Goal: Transaction & Acquisition: Purchase product/service

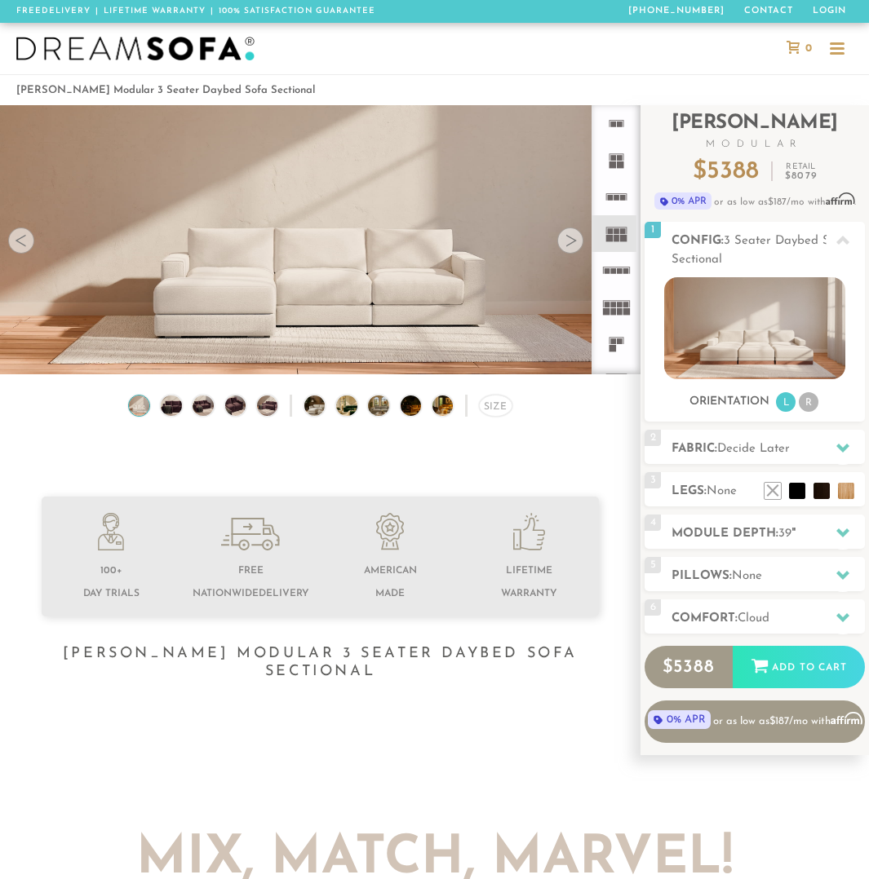
click at [567, 248] on div at bounding box center [570, 241] width 26 height 26
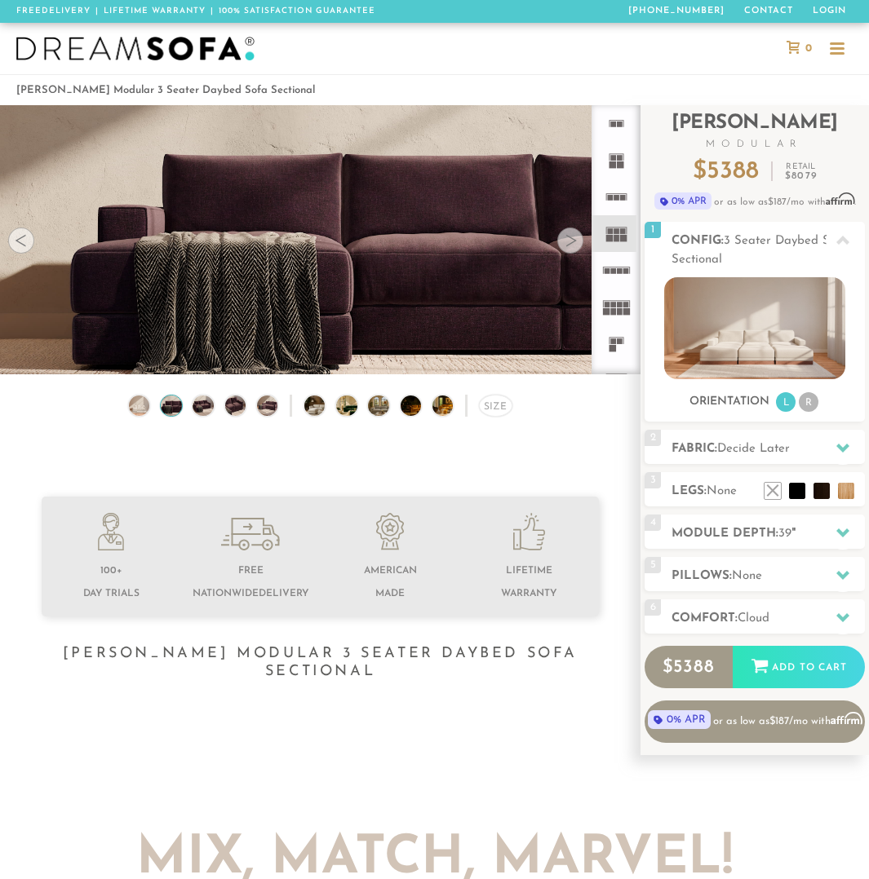
click at [567, 248] on div at bounding box center [570, 241] width 26 height 26
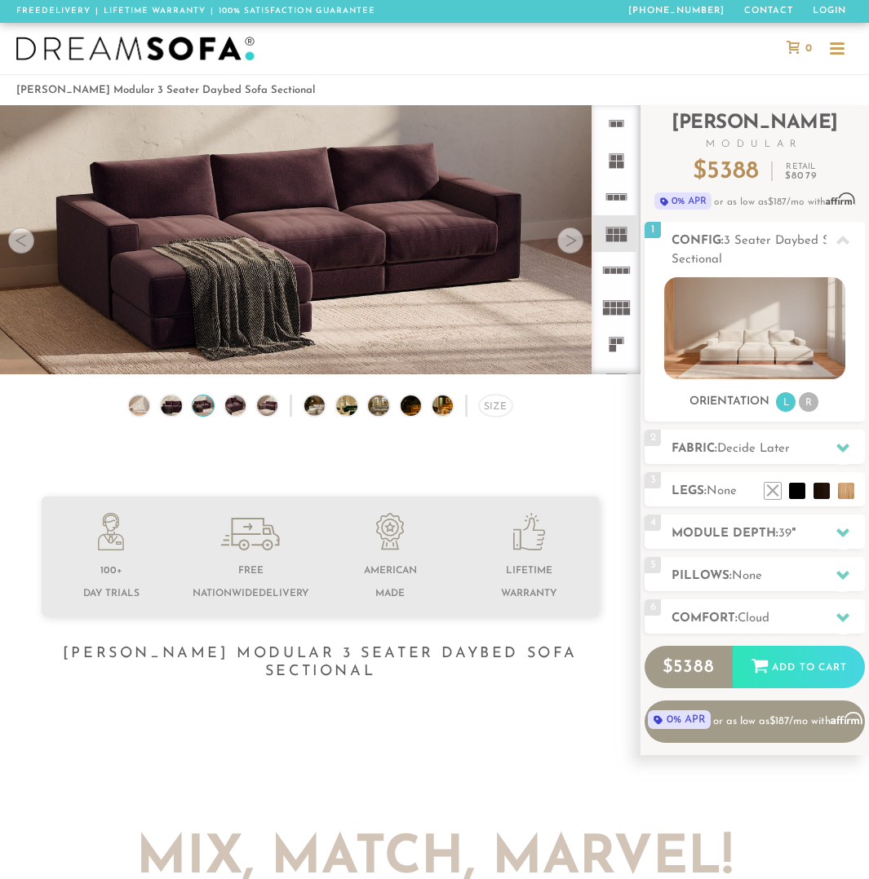
click at [567, 248] on div at bounding box center [570, 241] width 26 height 26
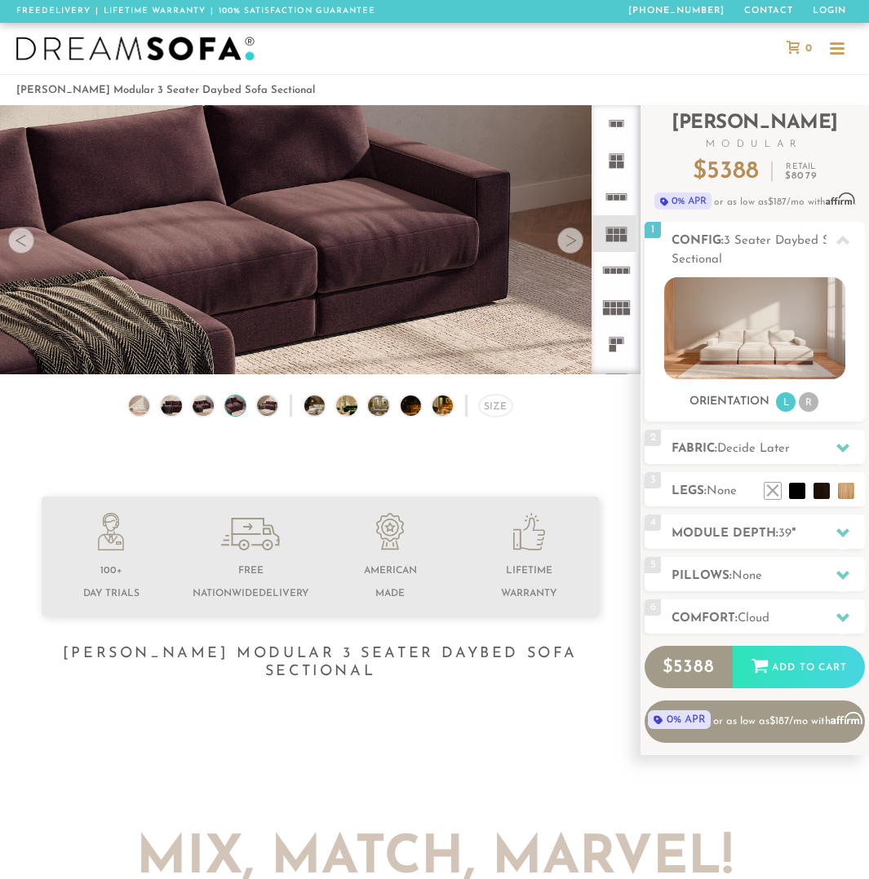
click at [567, 248] on div at bounding box center [570, 241] width 26 height 26
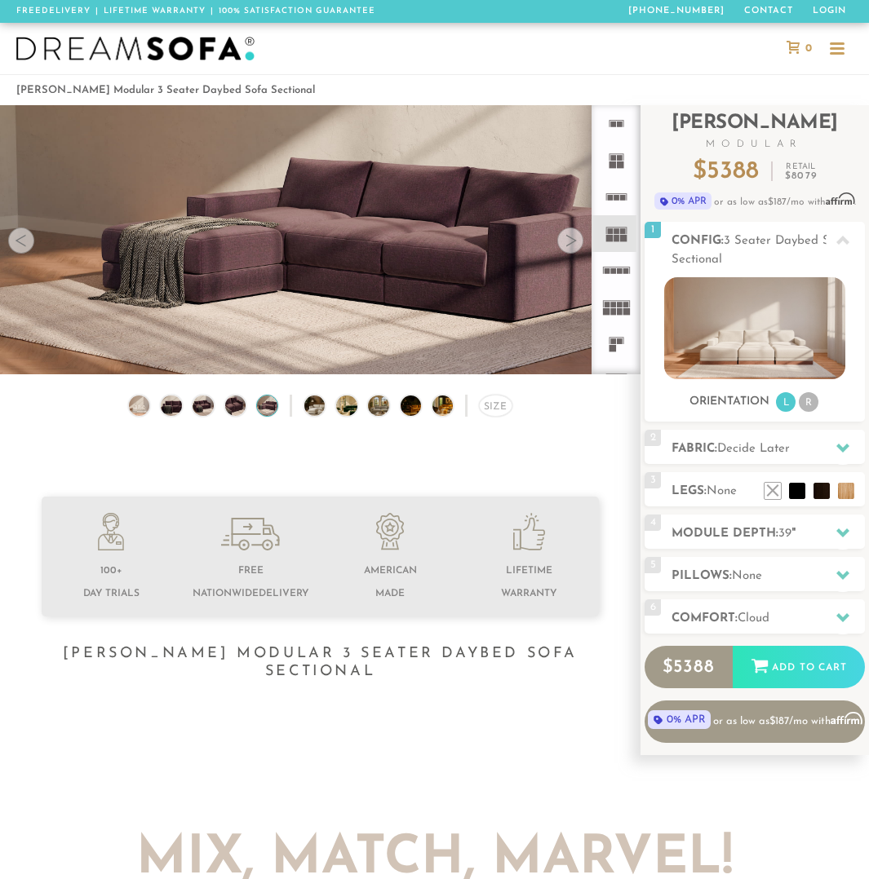
click at [567, 248] on div at bounding box center [570, 241] width 26 height 26
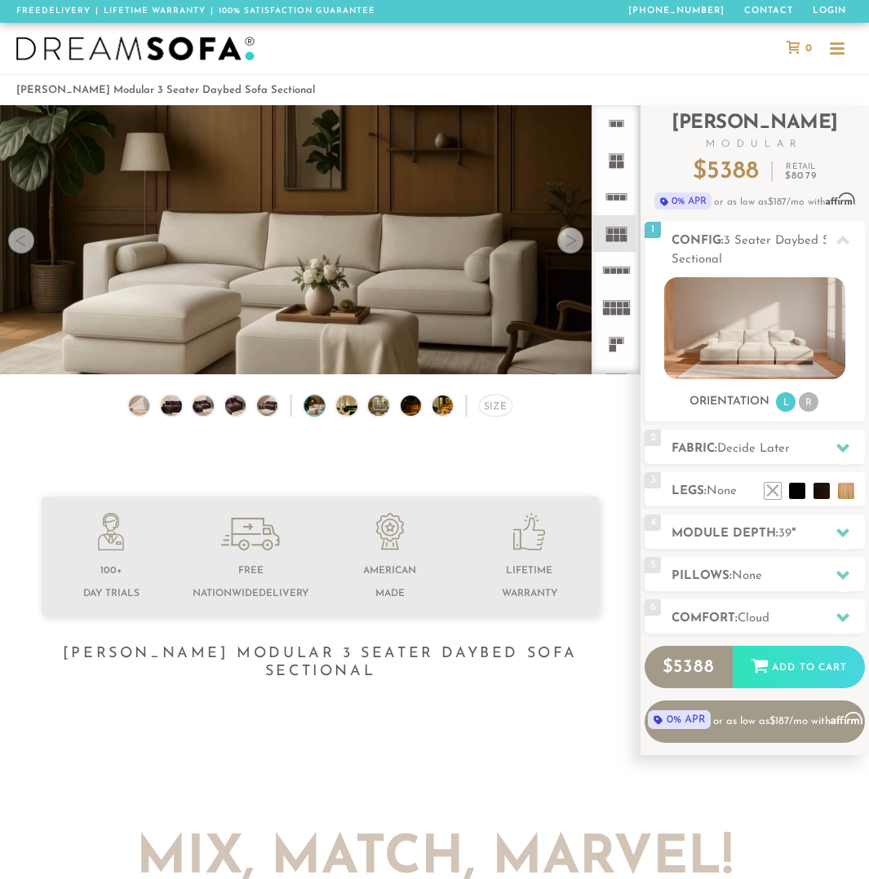
click at [567, 248] on div at bounding box center [570, 241] width 26 height 26
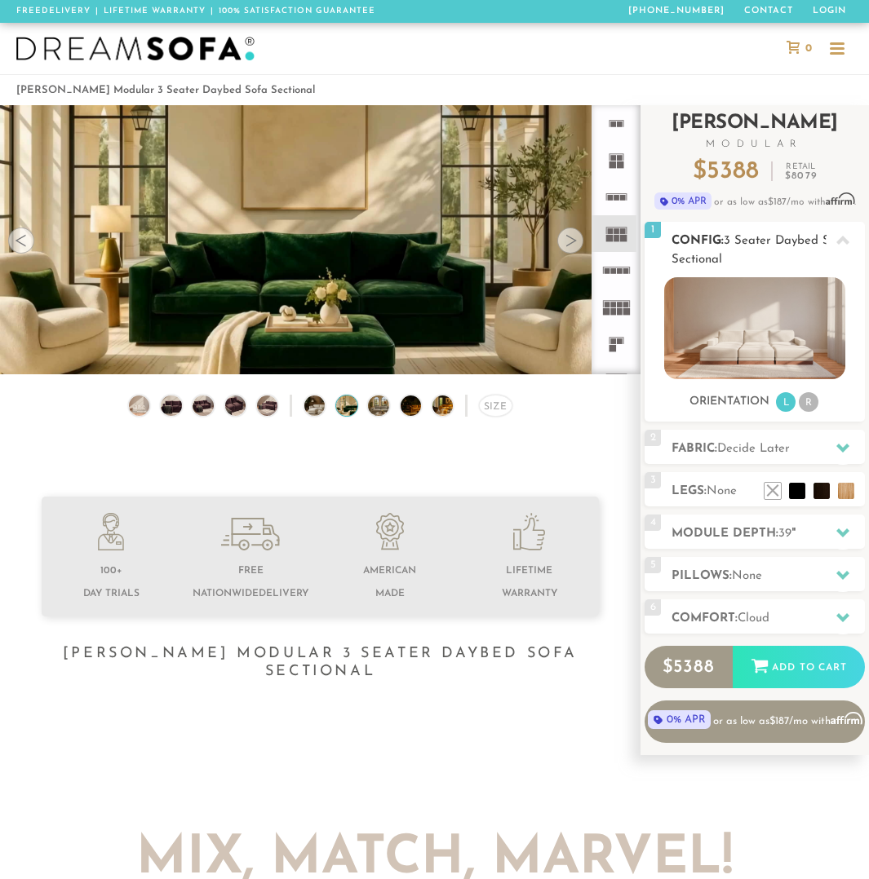
click at [758, 342] on img at bounding box center [754, 328] width 180 height 102
click at [807, 402] on li "R" at bounding box center [808, 402] width 20 height 20
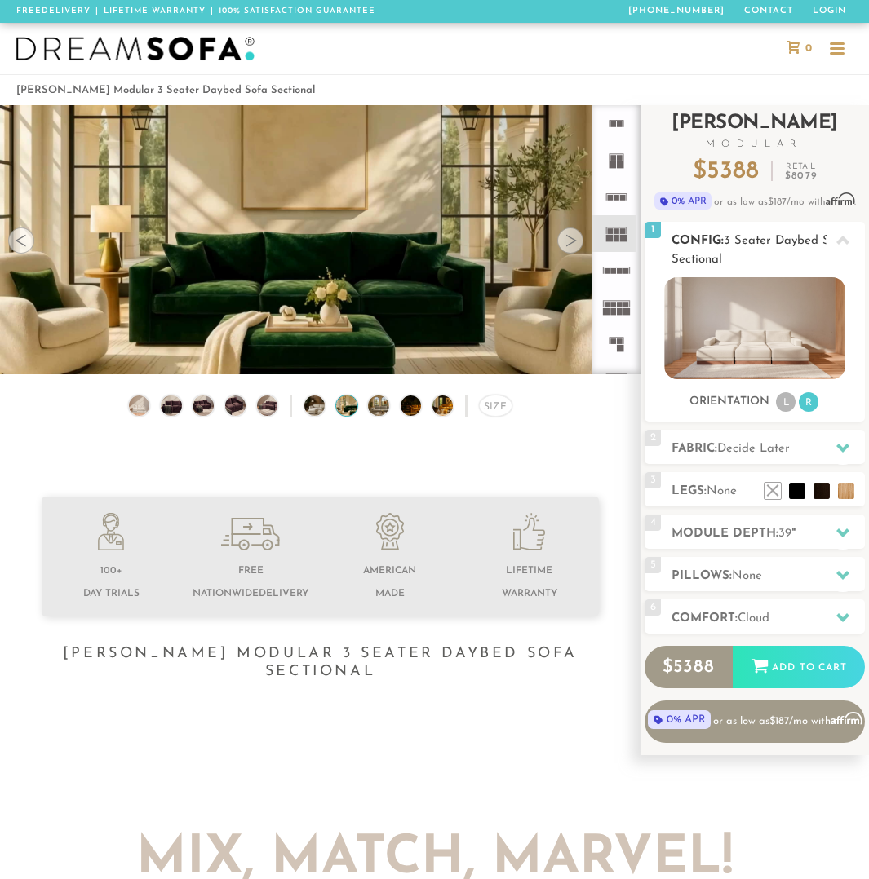
click at [789, 401] on li "L" at bounding box center [786, 402] width 20 height 20
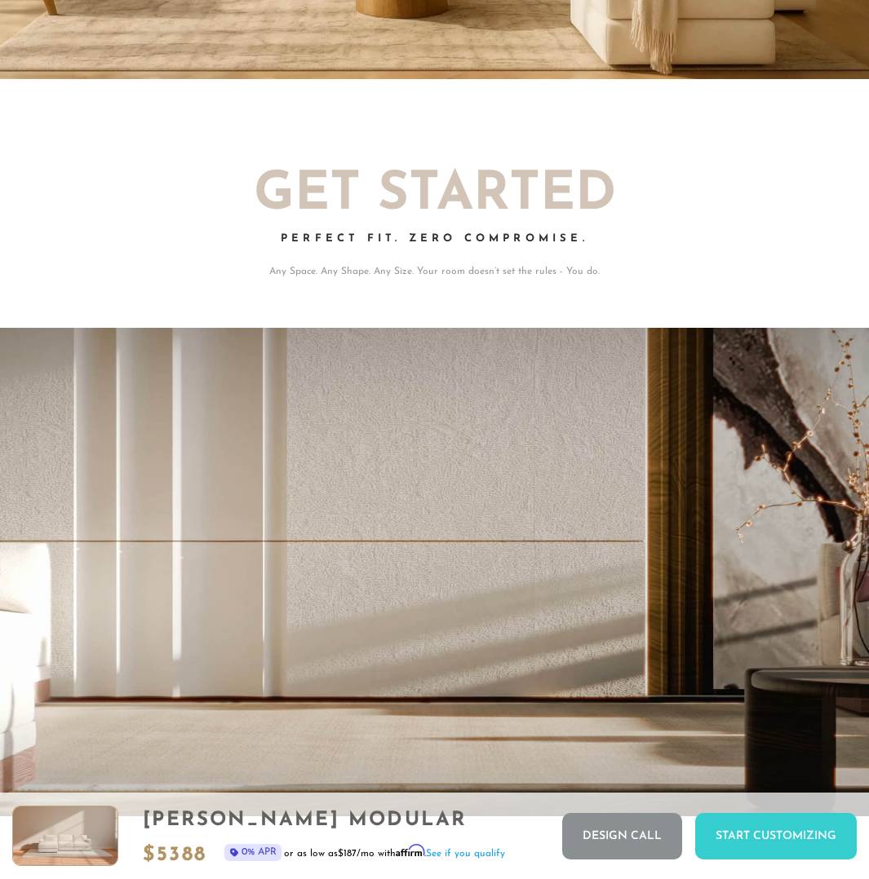
scroll to position [16169, 856]
